Goal: Information Seeking & Learning: Learn about a topic

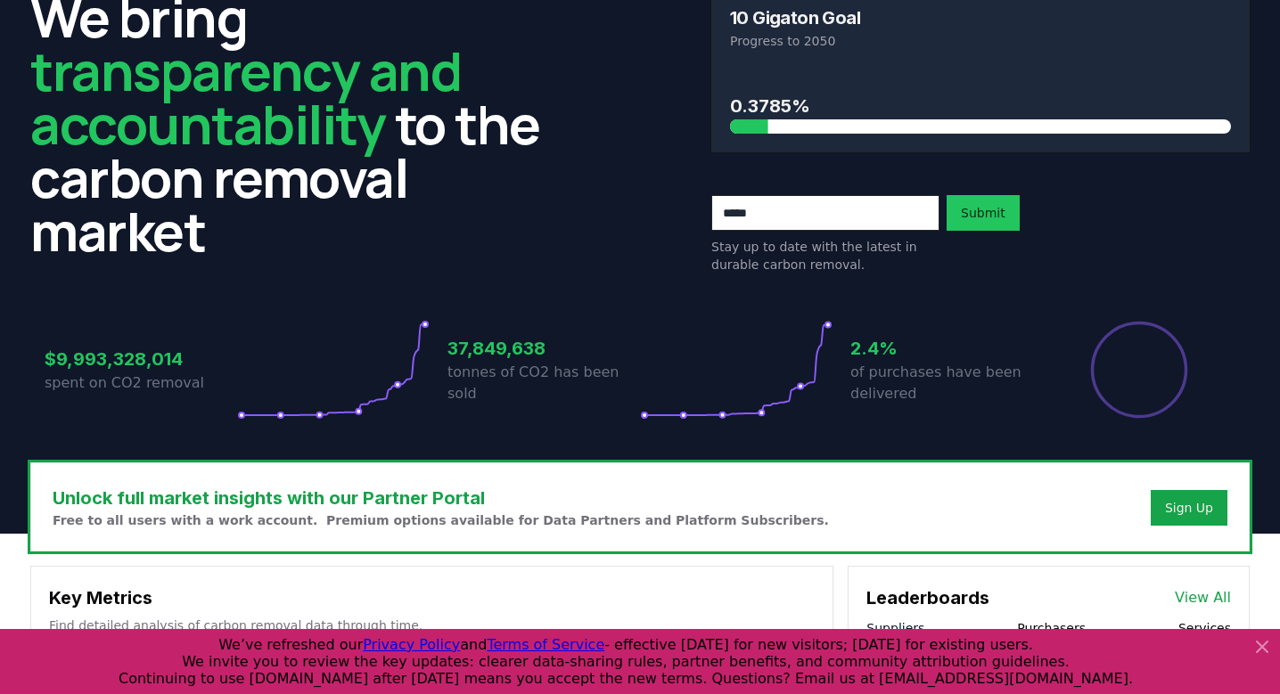
scroll to position [103, 0]
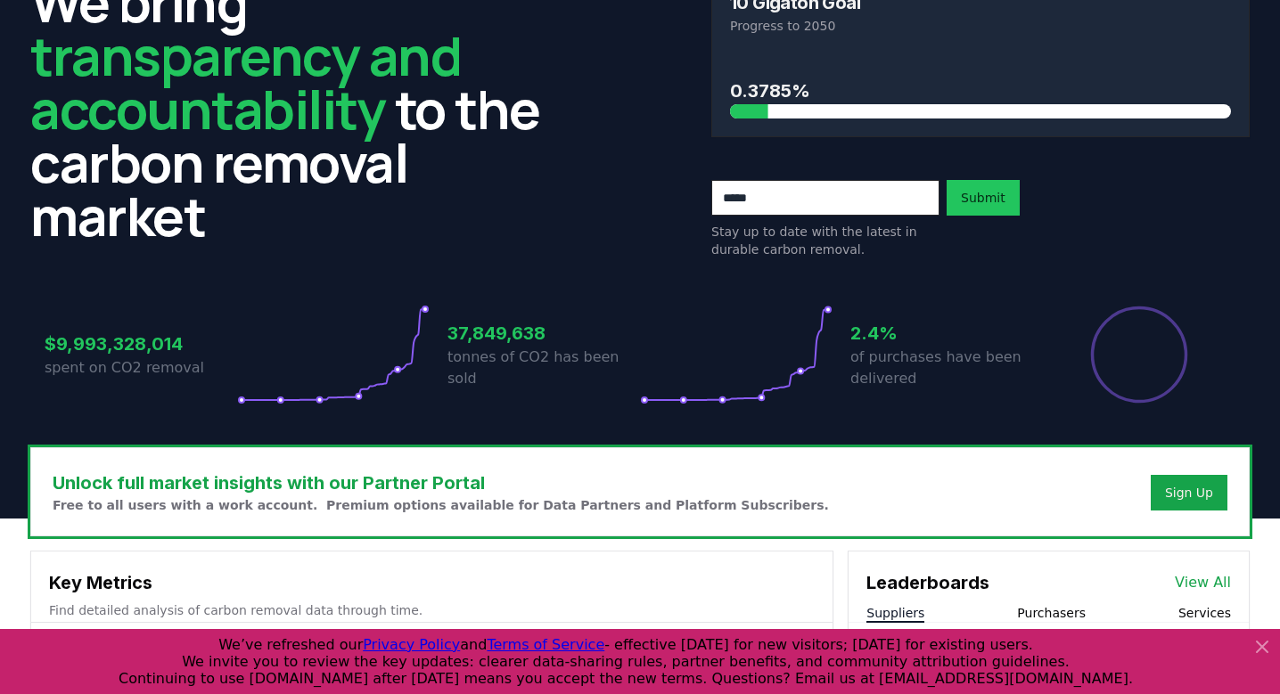
click at [1260, 641] on icon at bounding box center [1261, 646] width 21 height 21
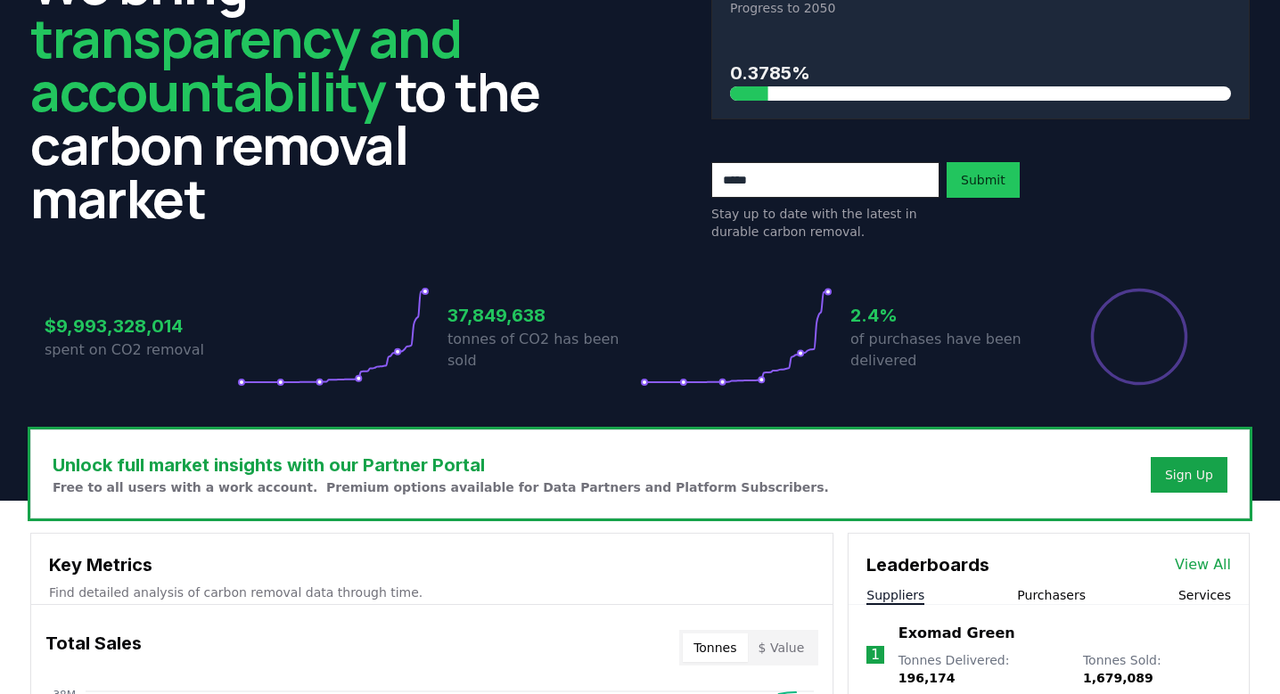
scroll to position [0, 0]
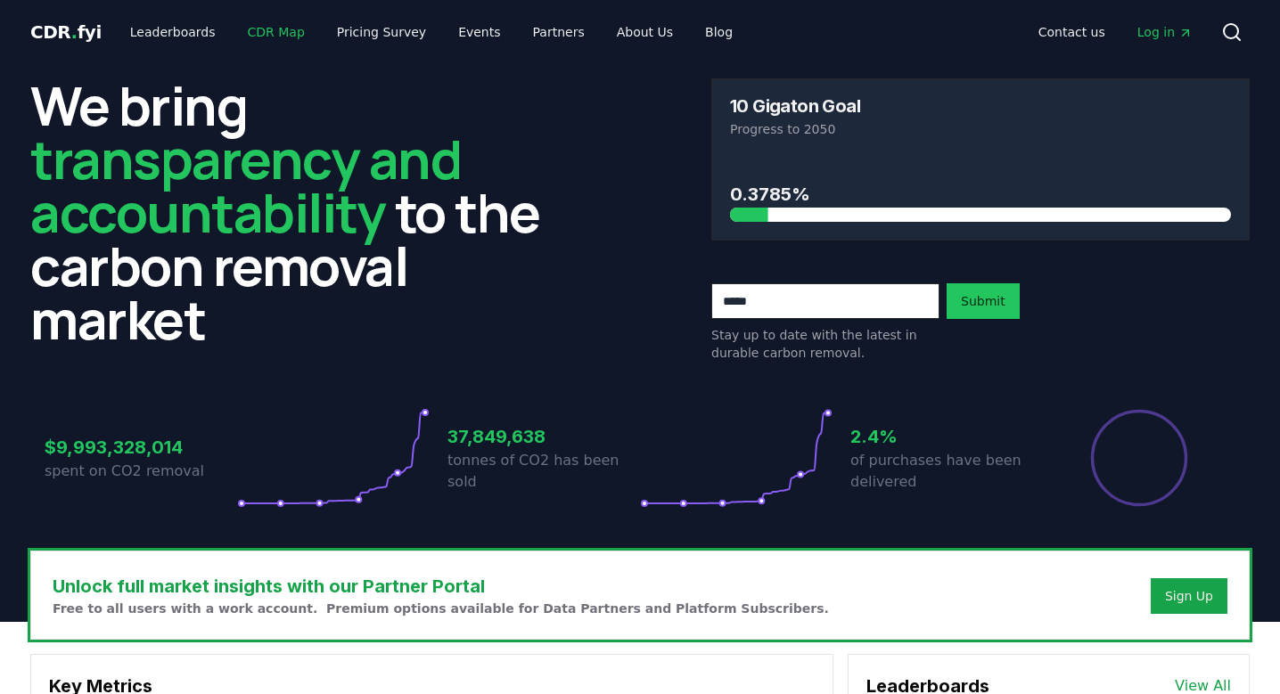
click at [288, 29] on link "CDR Map" at bounding box center [277, 32] width 86 height 32
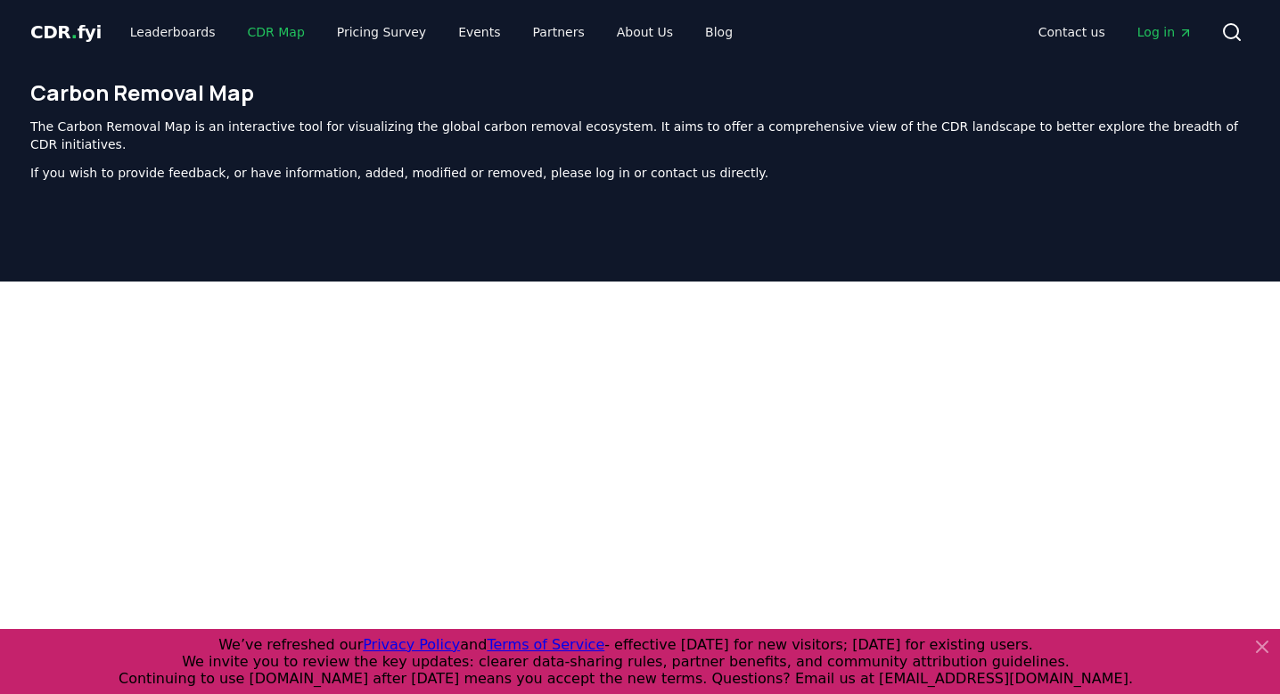
click at [268, 31] on link "CDR Map" at bounding box center [277, 32] width 86 height 32
click at [355, 27] on link "Pricing Survey" at bounding box center [382, 32] width 118 height 32
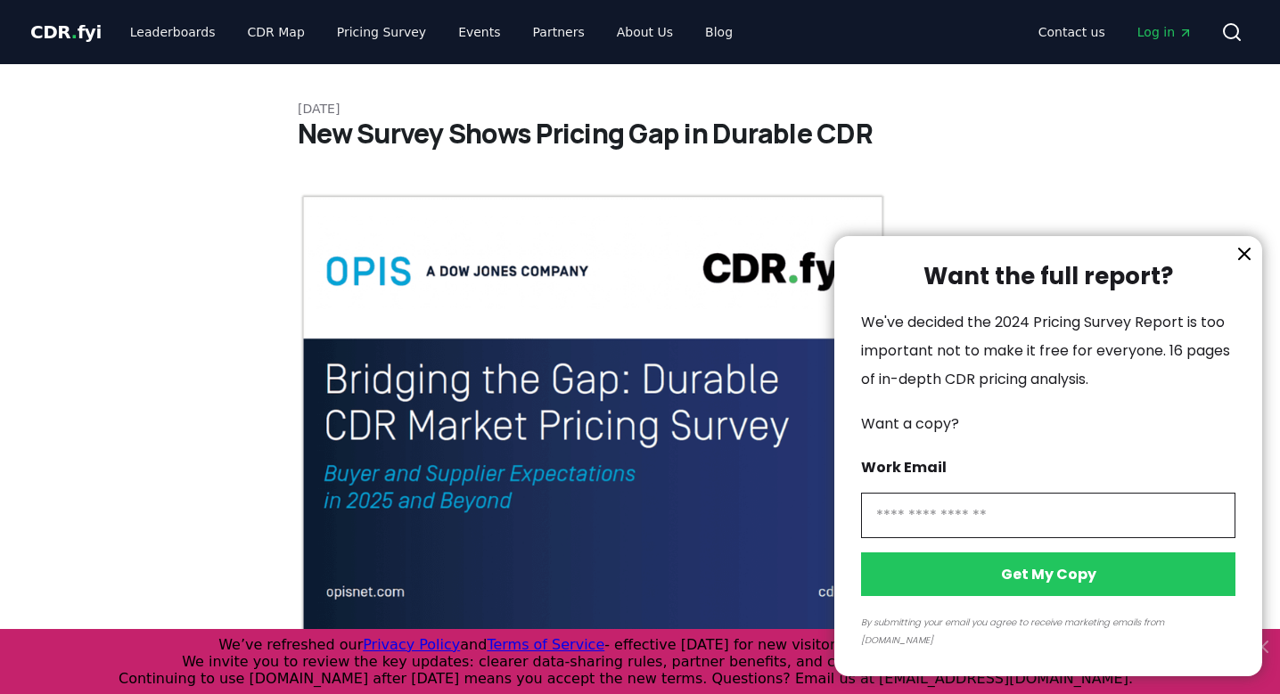
click at [1242, 259] on icon "information" at bounding box center [1244, 254] width 11 height 11
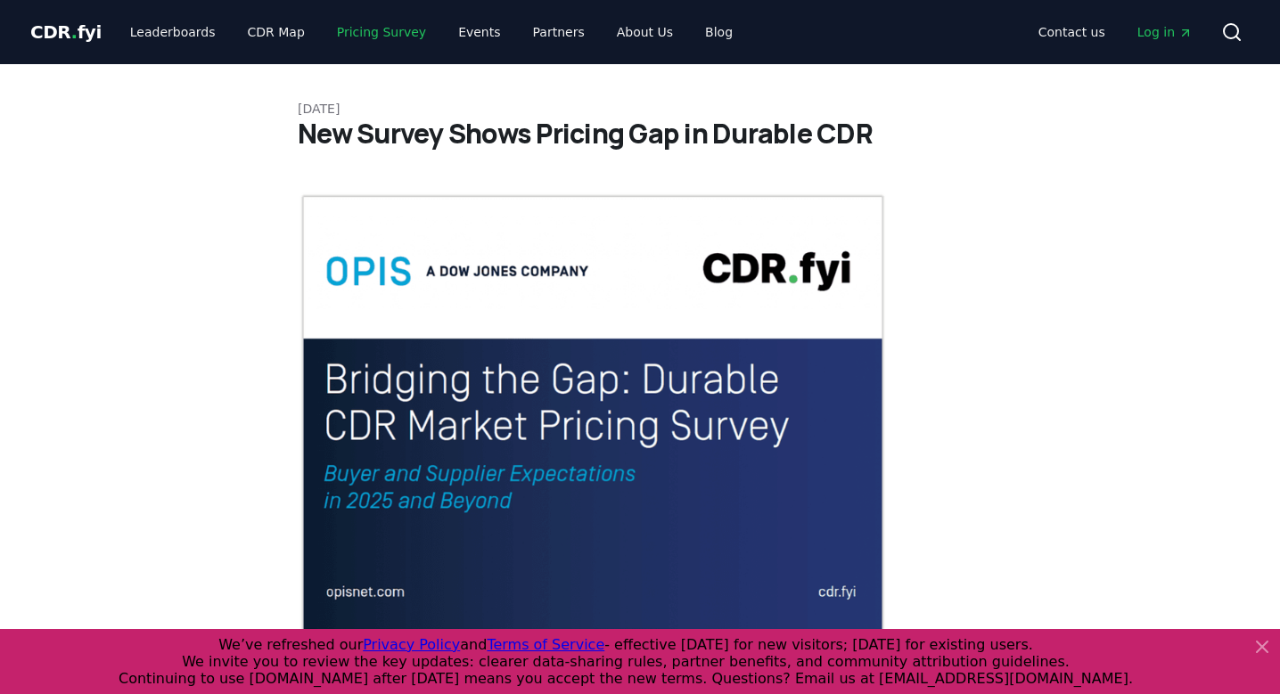
click at [387, 28] on link "Pricing Survey" at bounding box center [382, 32] width 118 height 32
